Goal: Task Accomplishment & Management: Manage account settings

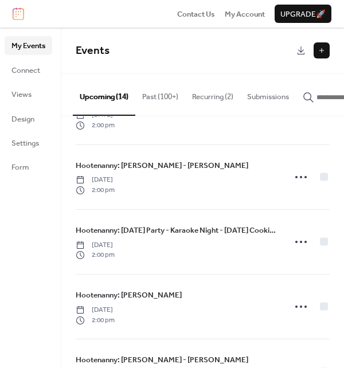
scroll to position [110, 0]
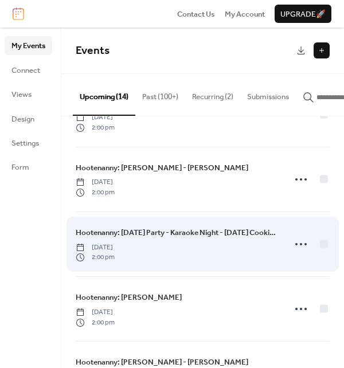
click at [202, 237] on span "Hootenanny: [DATE] Party - Karaoke Night - [DATE] Cookie Class" at bounding box center [177, 232] width 202 height 11
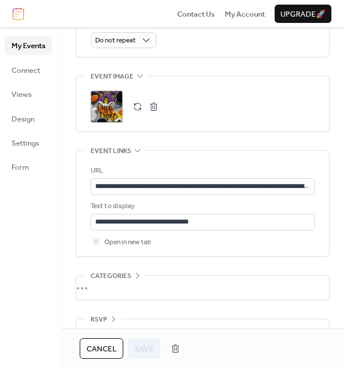
scroll to position [562, 0]
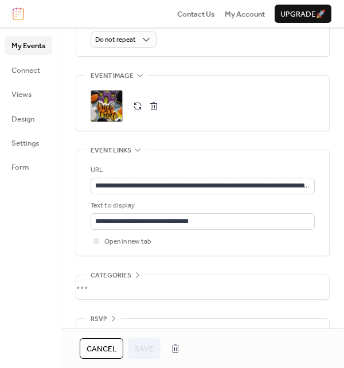
click at [157, 103] on button "button" at bounding box center [154, 106] width 16 height 16
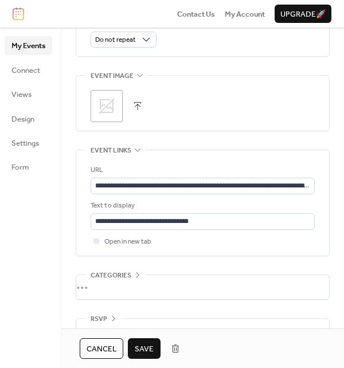
click at [107, 104] on icon at bounding box center [107, 106] width 16 height 16
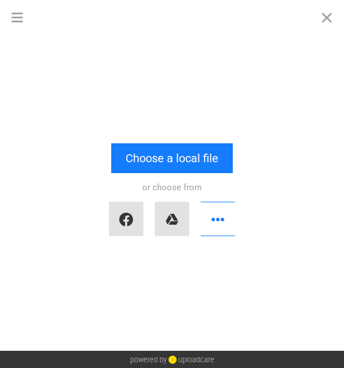
scroll to position [0, 0]
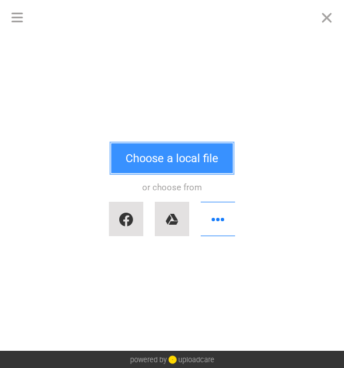
click at [134, 172] on button "Choose a local file" at bounding box center [172, 158] width 122 height 30
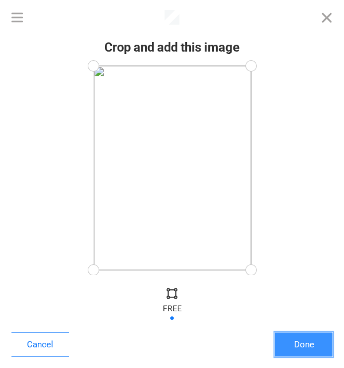
click at [318, 348] on button "Done" at bounding box center [303, 344] width 57 height 24
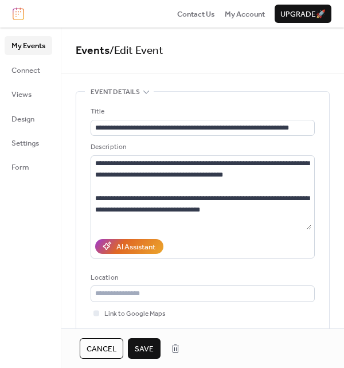
click at [153, 347] on span "Save" at bounding box center [144, 348] width 19 height 11
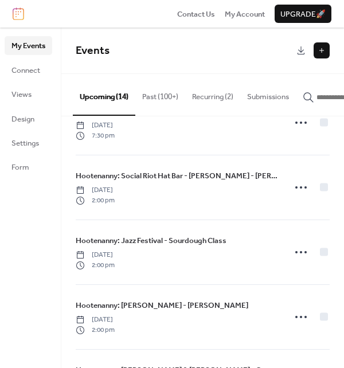
scroll to position [431, 0]
